Goal: Check status: Check status

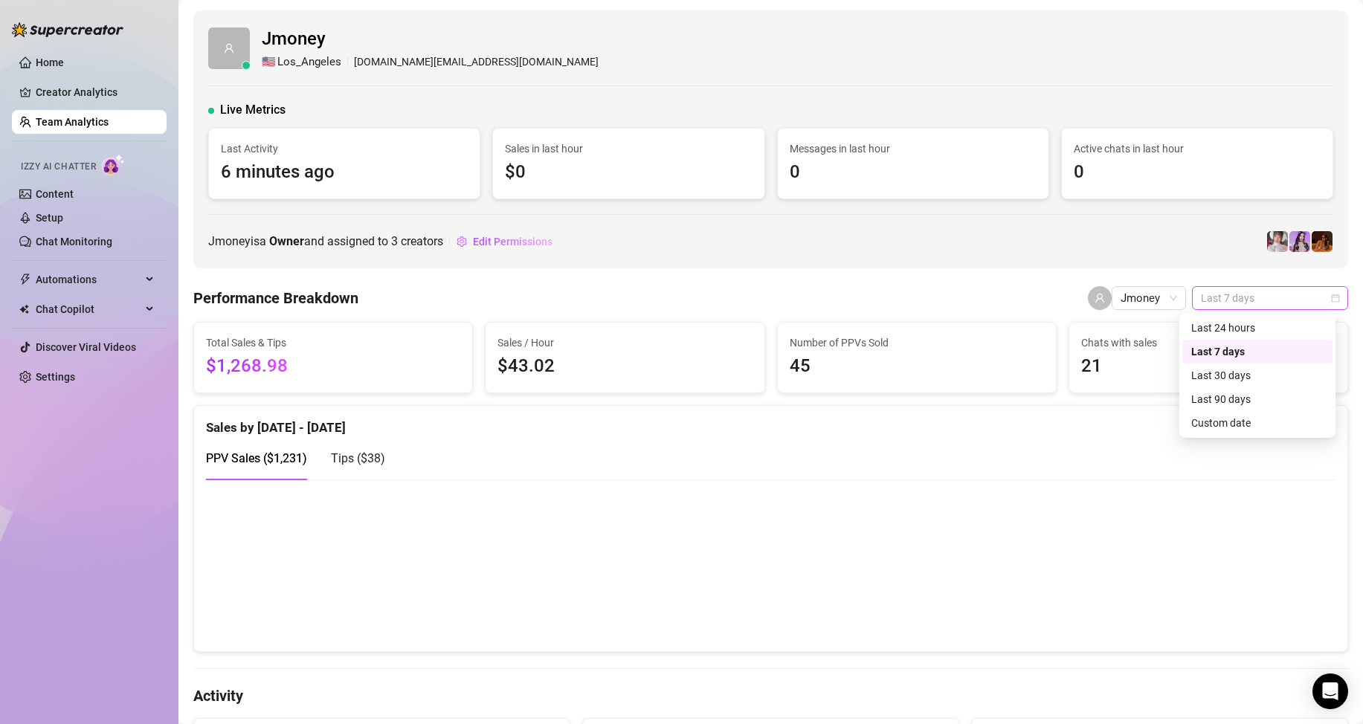
click at [1307, 298] on span "Last 7 days" at bounding box center [1270, 298] width 138 height 22
click at [1244, 426] on div "Custom date" at bounding box center [1257, 423] width 132 height 16
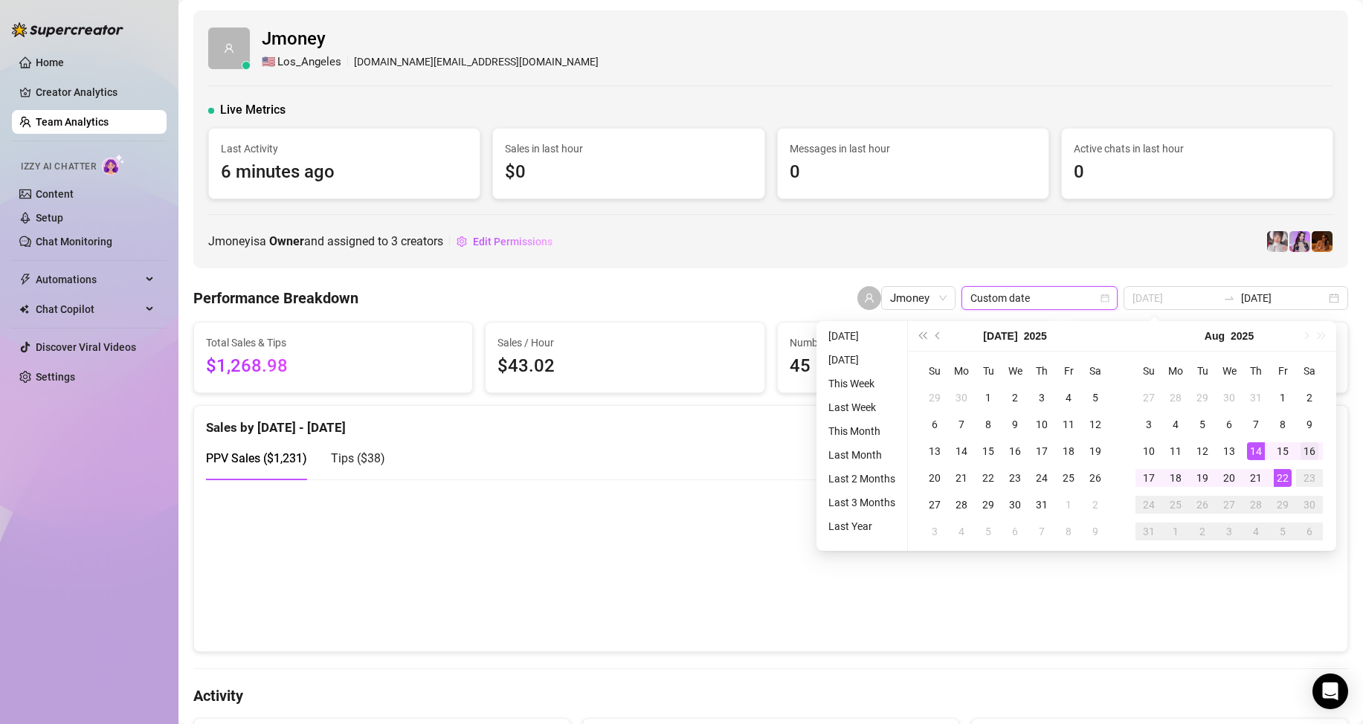
type input "2025-08-16"
click at [1306, 450] on div "16" at bounding box center [1309, 451] width 18 height 18
click at [1284, 477] on div "22" at bounding box center [1282, 478] width 18 height 18
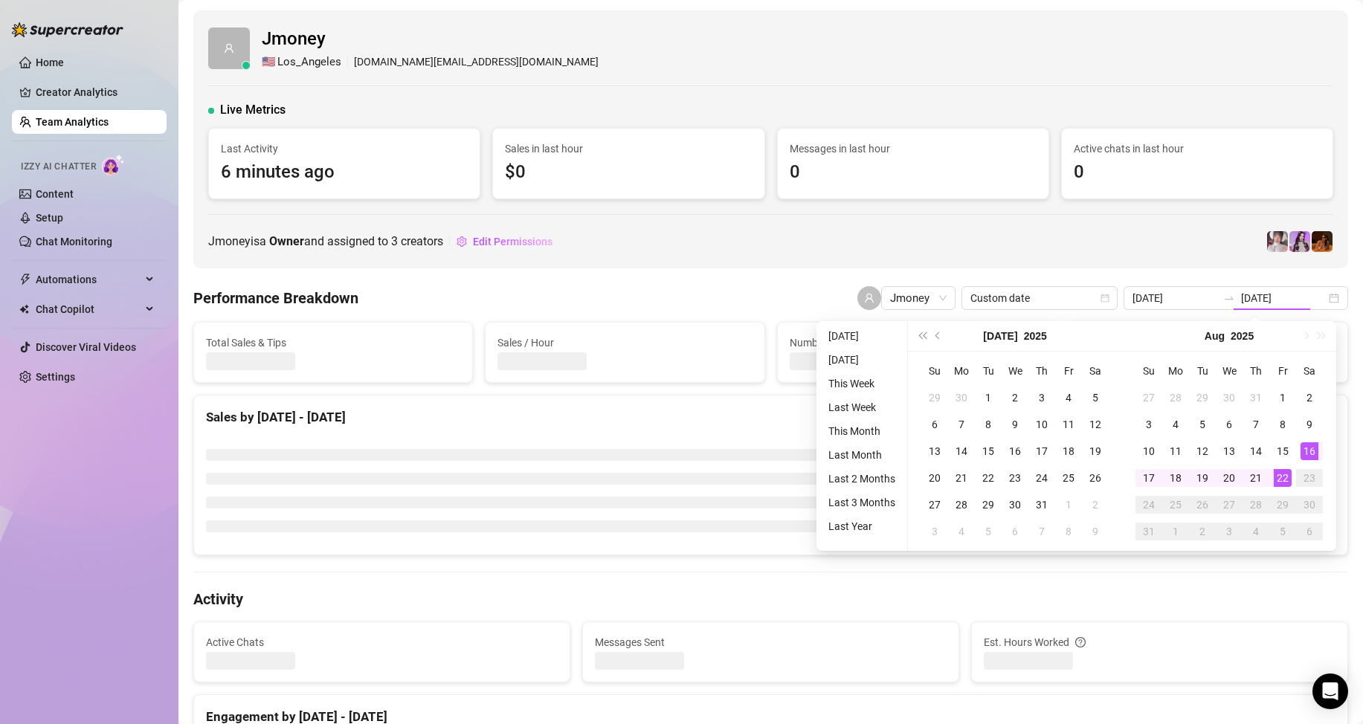
type input "2025-08-16"
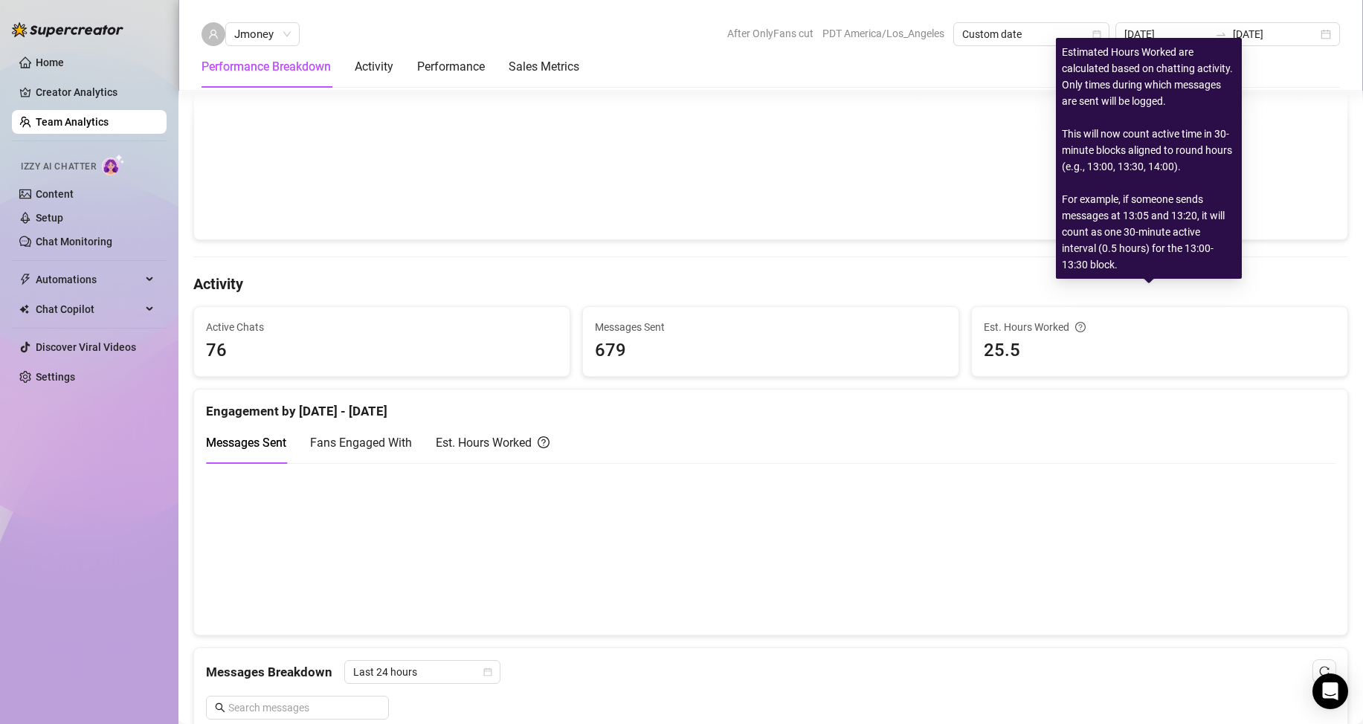
scroll to position [446, 0]
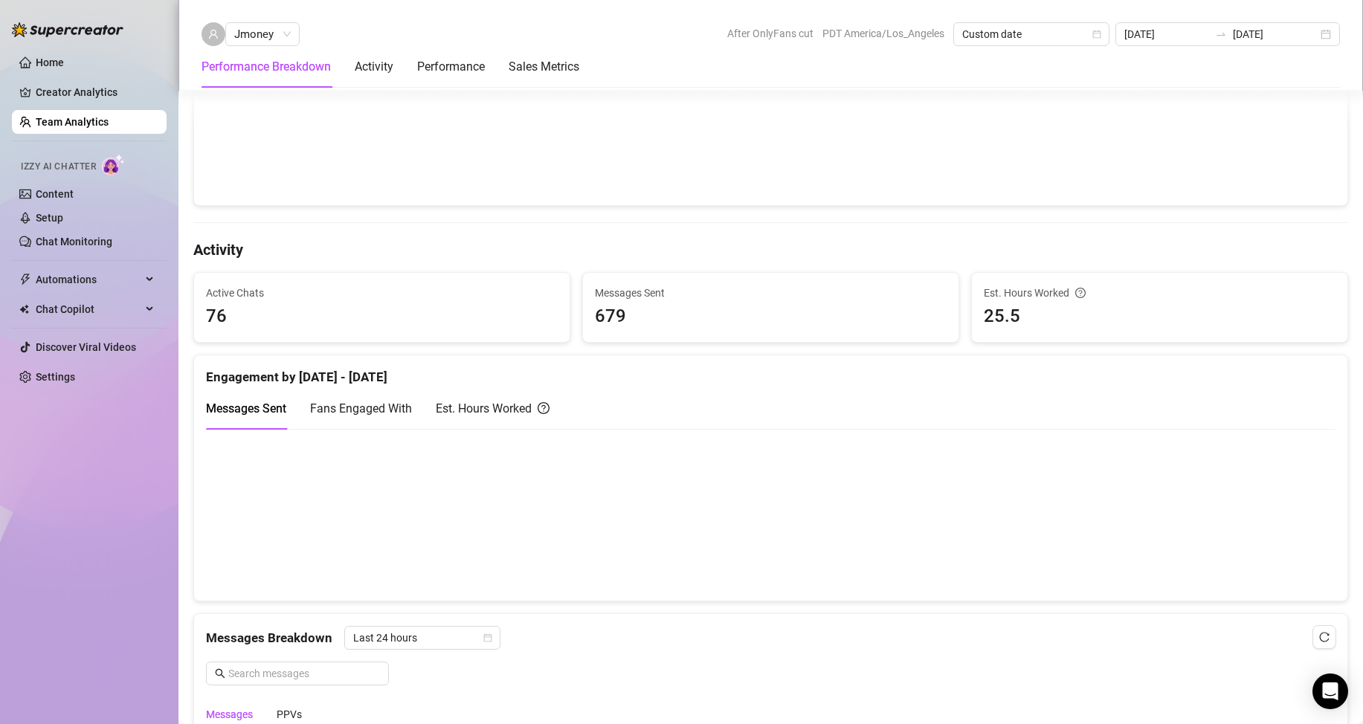
click at [430, 404] on div "Messages Sent Fans Engaged With Est. Hours Worked" at bounding box center [377, 408] width 343 height 42
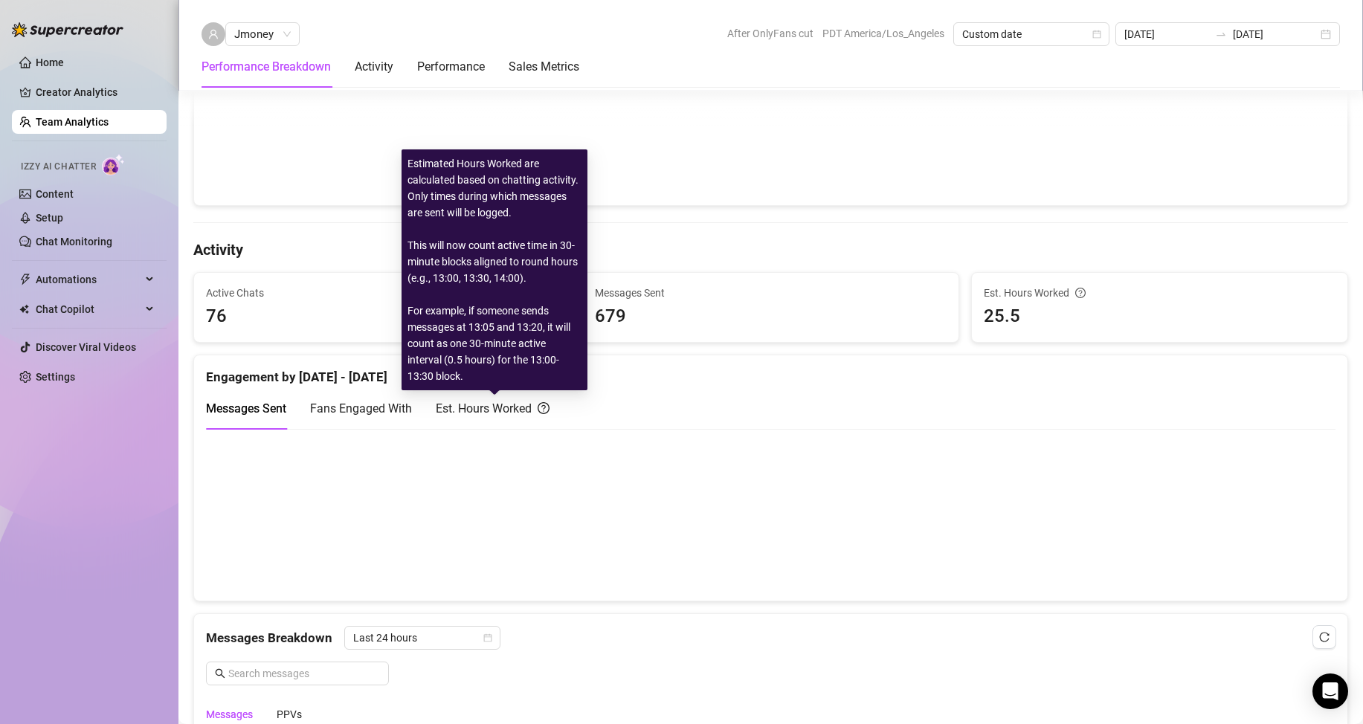
click at [452, 404] on div "Est. Hours Worked" at bounding box center [493, 408] width 114 height 19
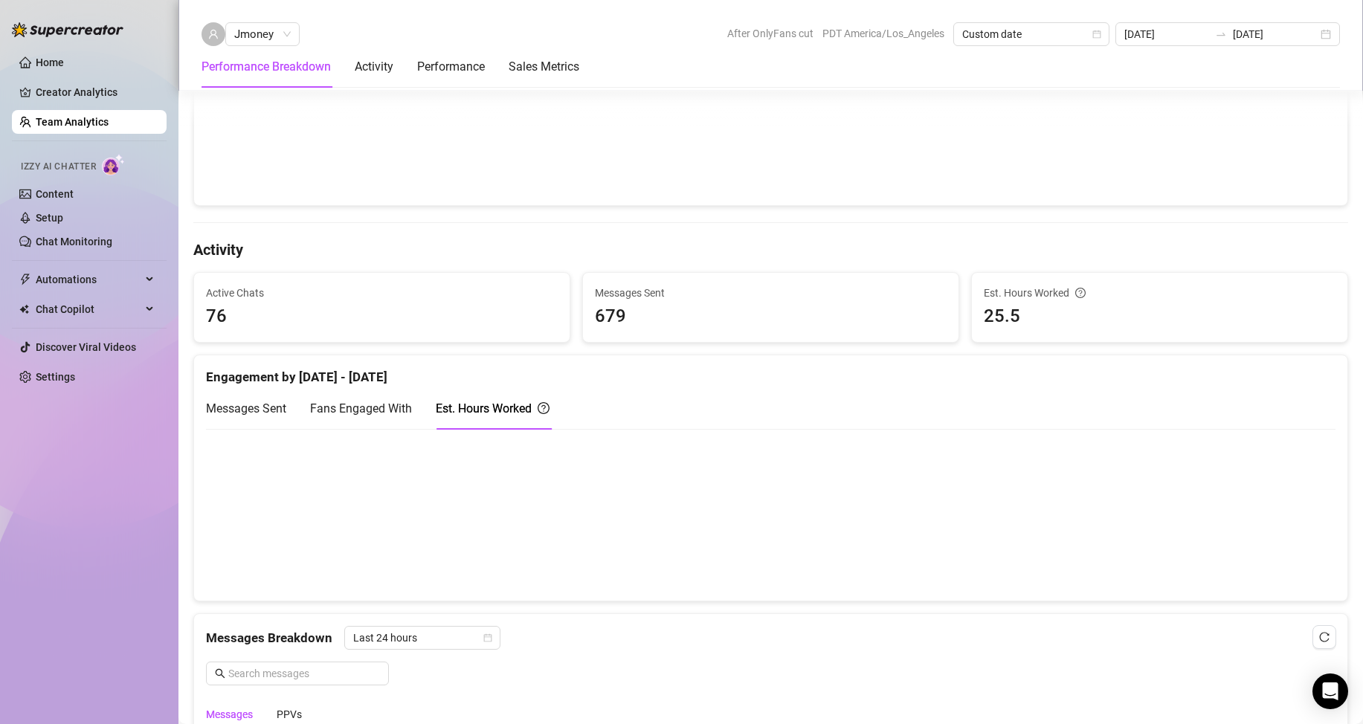
click at [399, 419] on div "Fans Engaged With" at bounding box center [361, 408] width 102 height 42
click at [274, 414] on span "Messages Sent" at bounding box center [246, 408] width 80 height 14
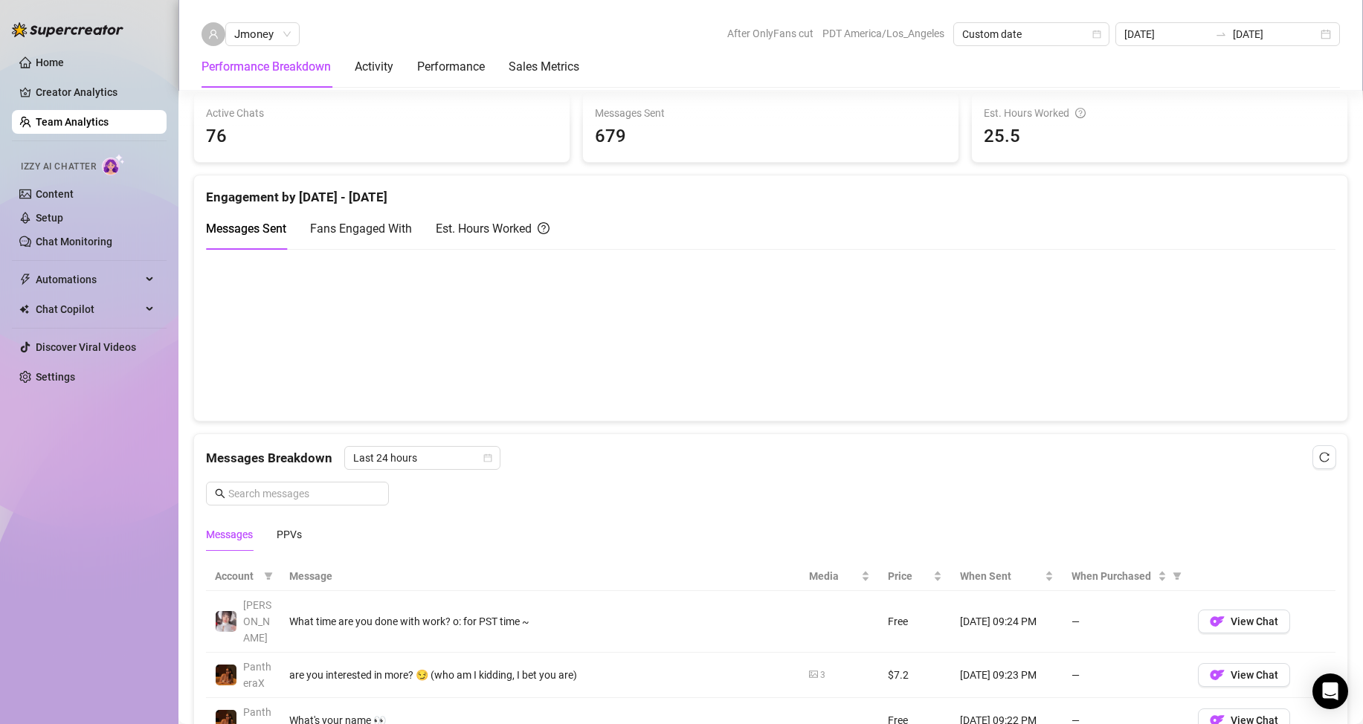
scroll to position [743, 0]
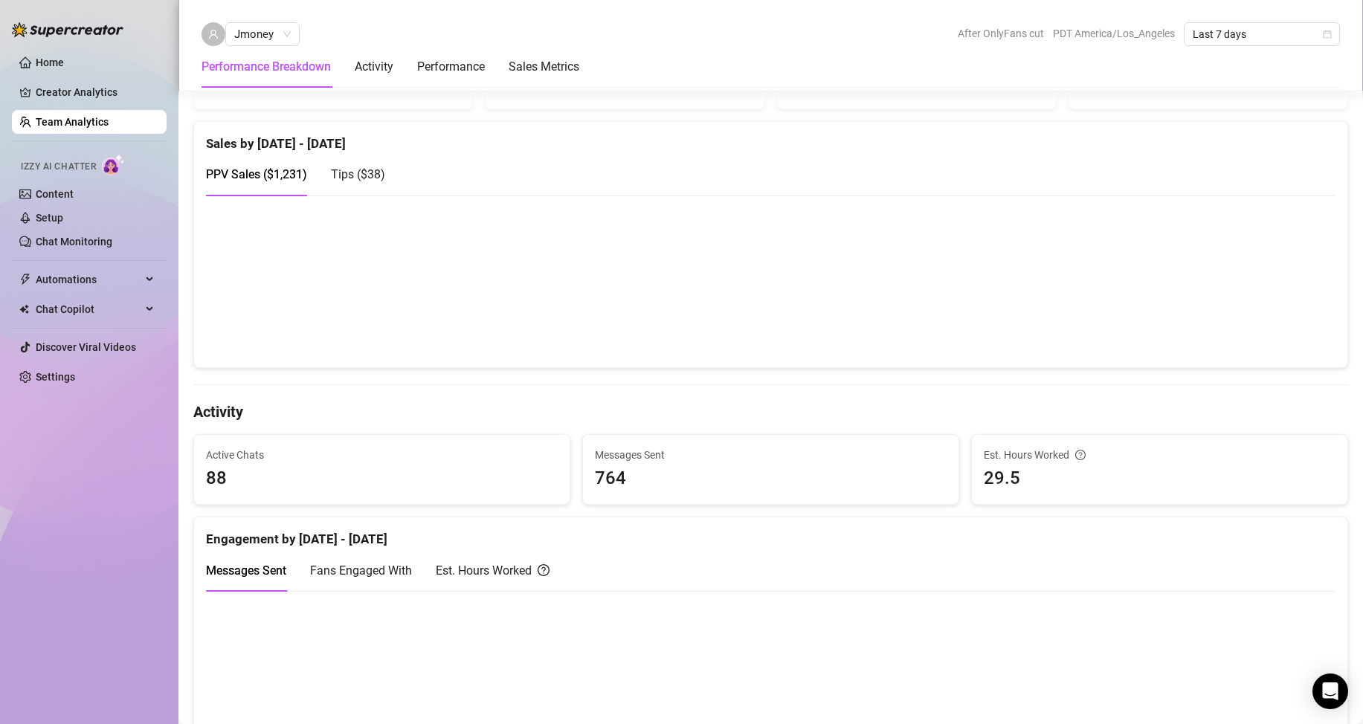
scroll to position [297, 0]
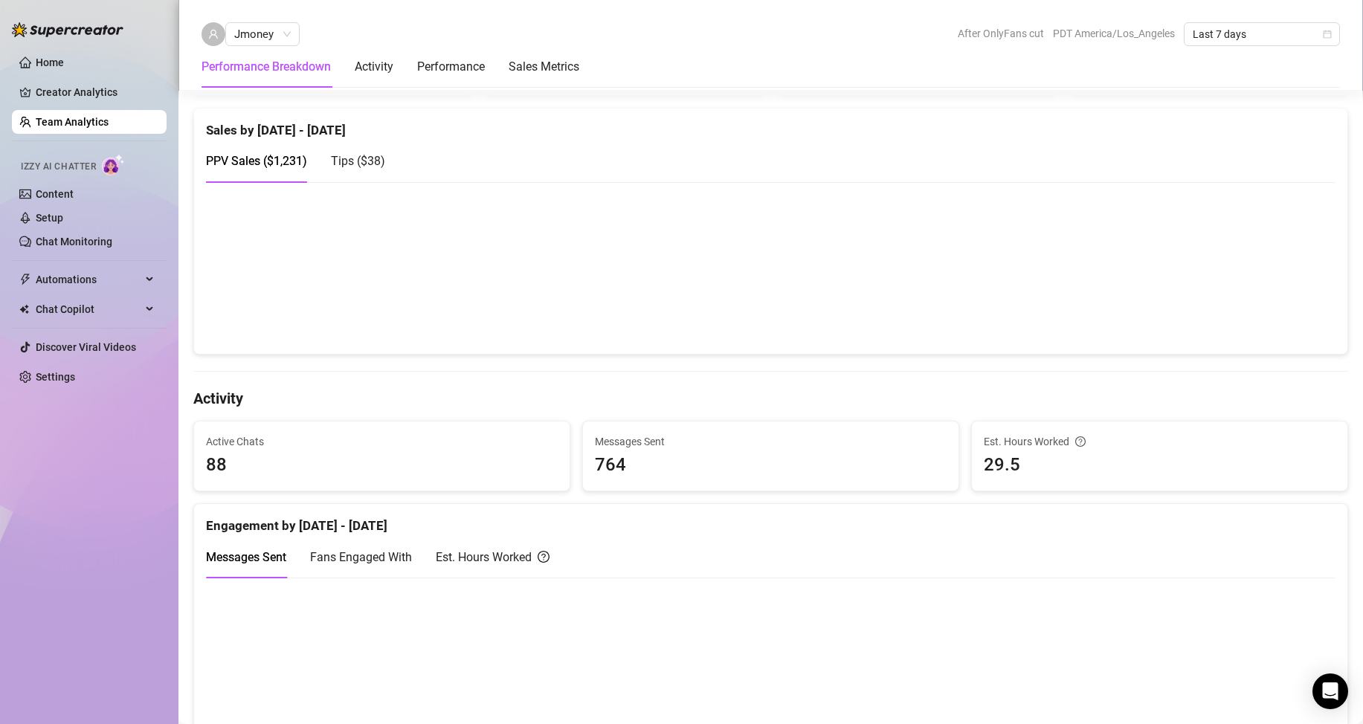
click at [1291, 0] on div "Jmoney After OnlyFans cut PDT America/Los_Angeles Last 7 days Performance Break…" at bounding box center [770, 45] width 1184 height 91
